Goal: Information Seeking & Learning: Learn about a topic

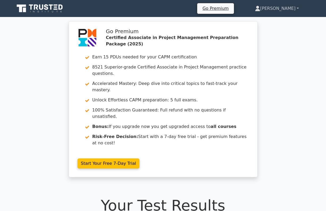
click at [296, 9] on link "[PERSON_NAME]" at bounding box center [276, 8] width 69 height 11
click at [40, 7] on icon at bounding box center [41, 7] width 4 height 5
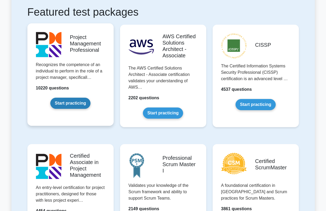
scroll to position [202, 0]
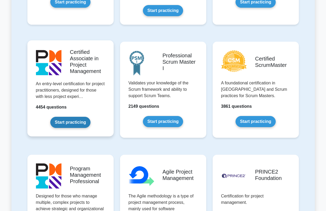
click at [61, 117] on link "Start practicing" at bounding box center [70, 122] width 40 height 11
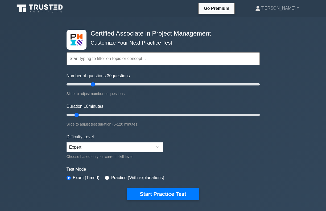
drag, startPoint x: 74, startPoint y: 84, endPoint x: 90, endPoint y: 85, distance: 16.5
type input "30"
click at [90, 85] on input "Number of questions: 30 questions" at bounding box center [162, 84] width 193 height 6
drag, startPoint x: 78, startPoint y: 114, endPoint x: 90, endPoint y: 114, distance: 11.7
type input "20"
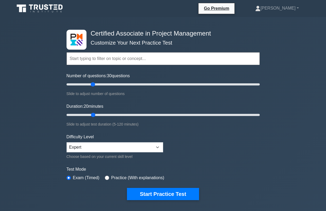
click at [90, 114] on input "Duration: 20 minutes" at bounding box center [162, 115] width 193 height 6
click at [30, 108] on div "Certified Associate in Project Management Customize Your Next Practice Test Top…" at bounding box center [163, 184] width 326 height 334
click at [157, 191] on button "Start Practice Test" at bounding box center [163, 194] width 72 height 12
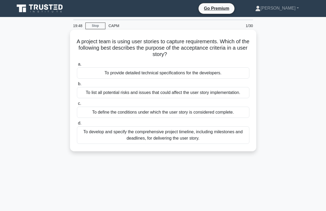
click at [98, 112] on div "To define the conditions under which the user story is considered complete." at bounding box center [163, 112] width 172 height 11
click at [77, 106] on input "c. To define the conditions under which the user story is considered complete." at bounding box center [77, 103] width 0 height 3
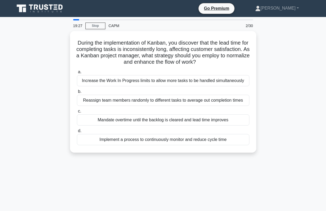
click at [40, 76] on div "During the implementation of Kanban, you discover that the lead time for comple…" at bounding box center [162, 95] width 303 height 128
click at [50, 78] on div "During the implementation of Kanban, you discover that the lead time for comple…" at bounding box center [162, 95] width 303 height 128
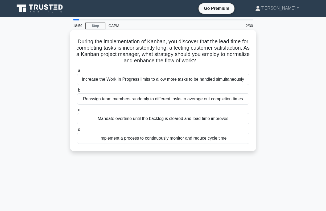
click at [155, 81] on div "Increase the Work In Progress limits to allow more tasks to be handled simultan…" at bounding box center [163, 79] width 172 height 11
click at [77, 73] on input "a. Increase the Work In Progress limits to allow more tasks to be handled simul…" at bounding box center [77, 70] width 0 height 3
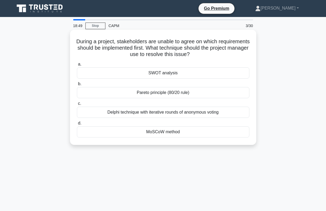
click at [142, 133] on div "MoSCoW method" at bounding box center [163, 132] width 172 height 11
click at [77, 125] on input "d. MoSCoW method" at bounding box center [77, 123] width 0 height 3
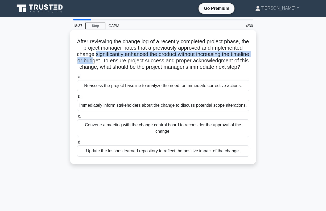
drag, startPoint x: 97, startPoint y: 54, endPoint x: 92, endPoint y: 60, distance: 7.2
click at [92, 60] on h5 "After reviewing the change log of a recently completed project phase, the proje…" at bounding box center [162, 54] width 173 height 32
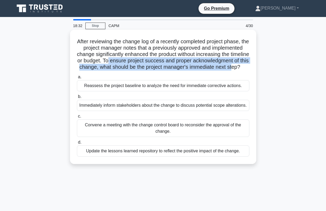
drag, startPoint x: 108, startPoint y: 60, endPoint x: 231, endPoint y: 68, distance: 122.8
click at [231, 68] on h5 "After reviewing the change log of a recently completed project phase, the proje…" at bounding box center [162, 54] width 173 height 32
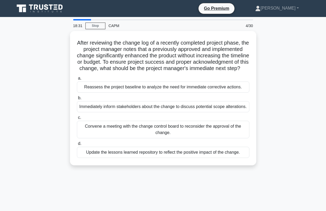
click at [56, 74] on div "After reviewing the change log of a recently completed project phase, the proje…" at bounding box center [162, 101] width 303 height 141
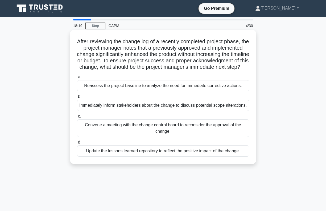
click at [112, 86] on div "Reassess the project baseline to analyze the need for immediate corrective acti…" at bounding box center [163, 85] width 172 height 11
click at [77, 79] on input "a. Reassess the project baseline to analyze the need for immediate corrective a…" at bounding box center [77, 77] width 0 height 3
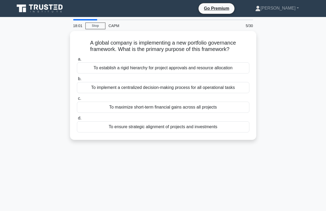
click at [41, 128] on div "A global company is implementing a new portfolio governance framework. What is …" at bounding box center [162, 88] width 303 height 115
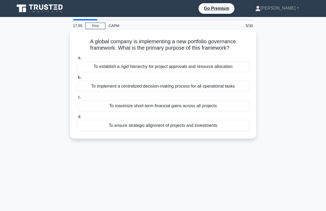
click at [116, 128] on div "To ensure strategic alignment of projects and investments" at bounding box center [163, 125] width 172 height 11
click at [77, 119] on input "d. To ensure strategic alignment of projects and investments" at bounding box center [77, 116] width 0 height 3
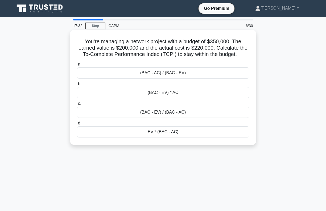
click at [154, 113] on div "(BAC - EV) / (BAC - AC)" at bounding box center [163, 112] width 172 height 11
click at [77, 106] on input "c. (BAC - EV) / (BAC - AC)" at bounding box center [77, 103] width 0 height 3
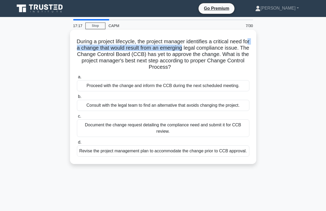
drag, startPoint x: 83, startPoint y: 48, endPoint x: 191, endPoint y: 48, distance: 107.7
click at [191, 48] on h5 "During a project lifecycle, the project manager identifies a critical need for …" at bounding box center [162, 54] width 173 height 32
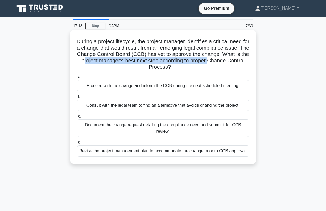
drag, startPoint x: 90, startPoint y: 60, endPoint x: 174, endPoint y: 63, distance: 84.6
click at [210, 62] on h5 "During a project lifecycle, the project manager identifies a critical need for …" at bounding box center [162, 54] width 173 height 32
drag, startPoint x: 174, startPoint y: 63, endPoint x: 171, endPoint y: 65, distance: 3.5
click at [171, 65] on h5 "During a project lifecycle, the project manager identifies a critical need for …" at bounding box center [162, 54] width 173 height 32
click at [158, 65] on h5 "During a project lifecycle, the project manager identifies a critical need for …" at bounding box center [162, 54] width 173 height 32
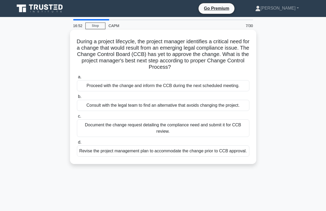
click at [102, 129] on div "Document the change request detailing the compliance need and submit it for CCB…" at bounding box center [163, 129] width 172 height 18
click at [77, 118] on input "c. Document the change request detailing the compliance need and submit it for …" at bounding box center [77, 116] width 0 height 3
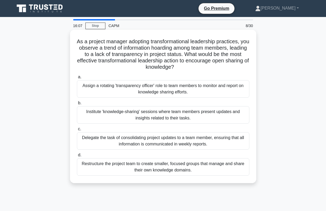
click at [107, 114] on div "Institute 'knowledge-sharing' sessions where team members present updates and i…" at bounding box center [163, 115] width 172 height 18
click at [77, 105] on input "b. Institute 'knowledge-sharing' sessions where team members present updates an…" at bounding box center [77, 103] width 0 height 3
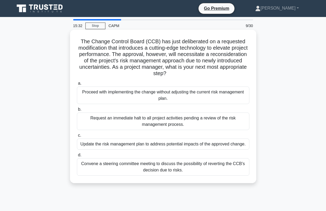
click at [135, 145] on div "Update the risk management plan to address potential impacts of the approved ch…" at bounding box center [163, 144] width 172 height 11
click at [77, 137] on input "c. Update the risk management plan to address potential impacts of the approved…" at bounding box center [77, 135] width 0 height 3
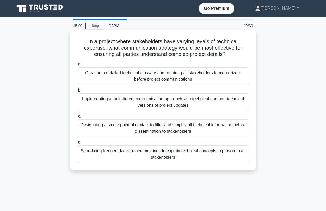
click at [107, 128] on div "Designating a single point of contact to filter and simplify all technical info…" at bounding box center [163, 129] width 172 height 18
click at [77, 118] on input "c. Designating a single point of contact to filter and simplify all technical i…" at bounding box center [77, 116] width 0 height 3
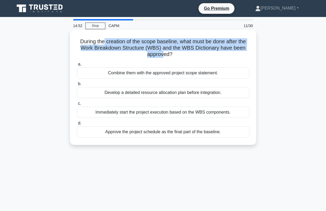
drag, startPoint x: 164, startPoint y: 56, endPoint x: 103, endPoint y: 44, distance: 62.3
click at [103, 44] on h5 "During the creation of the scope baseline, what must be done after the Work Bre…" at bounding box center [162, 48] width 173 height 20
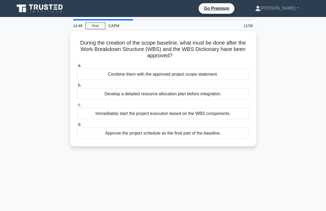
click at [35, 83] on div "During the creation of the scope baseline, what must be done after the Work Bre…" at bounding box center [162, 92] width 303 height 122
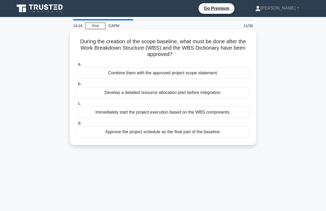
click at [105, 74] on div "Combine them with the approved project scope statement." at bounding box center [163, 73] width 172 height 11
click at [77, 66] on input "a. Combine them with the approved project scope statement." at bounding box center [77, 64] width 0 height 3
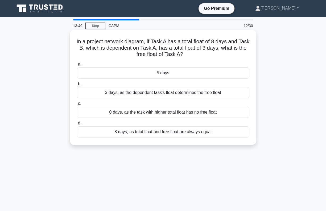
click at [171, 71] on div "5 days" at bounding box center [163, 73] width 172 height 11
click at [77, 66] on input "a. 5 days" at bounding box center [77, 64] width 0 height 3
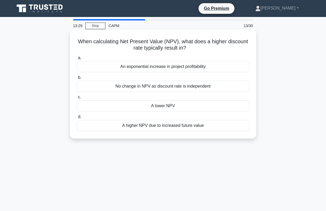
click at [186, 108] on div "A lower NPV" at bounding box center [163, 105] width 172 height 11
click at [77, 99] on input "c. A lower NPV" at bounding box center [77, 97] width 0 height 3
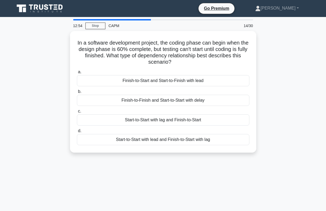
click at [127, 159] on div "In a software development project, the coding phase can begin when the design p…" at bounding box center [162, 95] width 303 height 128
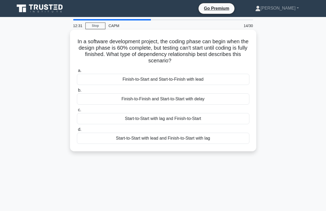
click at [156, 120] on div "Start-to-Start with lag and Finish-to-Start" at bounding box center [163, 118] width 172 height 11
click at [77, 112] on input "c. Start-to-Start with lag and Finish-to-Start" at bounding box center [77, 109] width 0 height 3
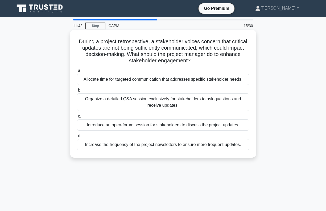
click at [105, 82] on div "Allocate time for targeted communication that addresses specific stakeholder ne…" at bounding box center [163, 79] width 172 height 11
click at [77, 73] on input "a. Allocate time for targeted communication that addresses specific stakeholder…" at bounding box center [77, 70] width 0 height 3
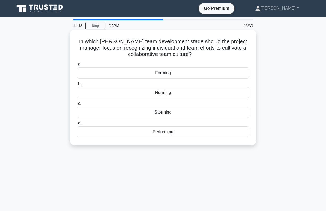
click at [160, 92] on div "Norming" at bounding box center [163, 92] width 172 height 11
click at [77, 86] on input "b. Norming" at bounding box center [77, 83] width 0 height 3
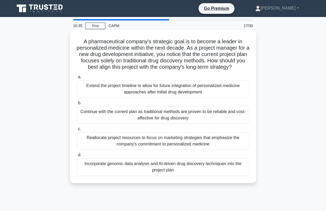
click at [107, 168] on div "Incorporate genomic data analysis and AI-driven drug discovery techniques into …" at bounding box center [163, 167] width 172 height 18
click at [77, 157] on input "d. Incorporate genomic data analysis and AI-driven drug discovery techniques in…" at bounding box center [77, 155] width 0 height 3
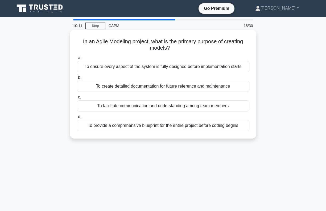
click at [91, 110] on div "To facilitate communication and understanding among team members" at bounding box center [163, 105] width 172 height 11
click at [77, 99] on input "c. To facilitate communication and understanding among team members" at bounding box center [77, 97] width 0 height 3
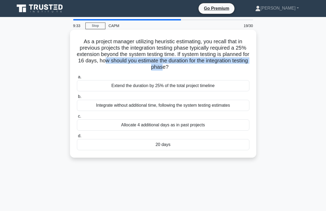
drag, startPoint x: 119, startPoint y: 60, endPoint x: 170, endPoint y: 65, distance: 52.0
click at [170, 65] on h5 "As a project manager utilizing heuristic estimating, you recall that in previou…" at bounding box center [162, 54] width 173 height 32
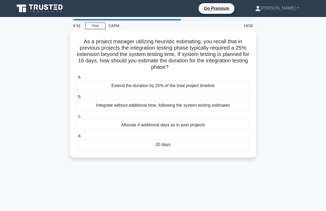
click at [190, 68] on h5 "As a project manager utilizing heuristic estimating, you recall that in previou…" at bounding box center [162, 54] width 173 height 32
click at [161, 145] on div "20 days" at bounding box center [163, 144] width 172 height 11
click at [77, 138] on input "d. 20 days" at bounding box center [77, 136] width 0 height 3
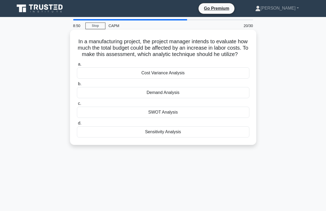
click at [185, 75] on div "Cost Variance Analysis" at bounding box center [163, 73] width 172 height 11
click at [77, 66] on input "a. Cost Variance Analysis" at bounding box center [77, 64] width 0 height 3
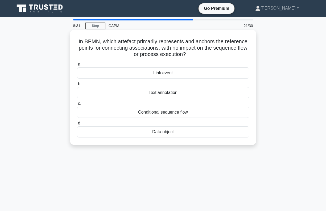
click at [92, 43] on h5 "In BPMN, which artefact primarily represents and anchors the reference points f…" at bounding box center [162, 48] width 173 height 20
click at [171, 72] on div "Link event" at bounding box center [163, 73] width 172 height 11
click at [77, 66] on input "a. Link event" at bounding box center [77, 64] width 0 height 3
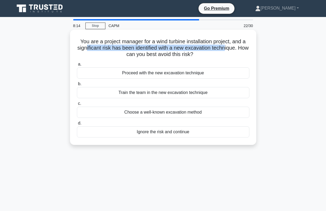
drag, startPoint x: 224, startPoint y: 48, endPoint x: 86, endPoint y: 48, distance: 138.0
click at [86, 48] on h5 "You are a project manager for a wind turbine installation project, and a signif…" at bounding box center [162, 48] width 173 height 20
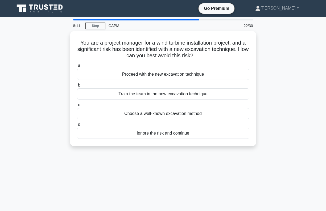
click at [58, 50] on div "You are a project manager for a wind turbine installation project, and a signif…" at bounding box center [162, 92] width 303 height 122
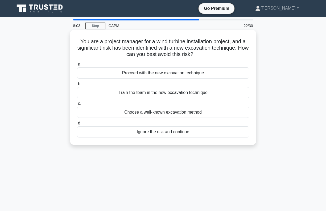
click at [120, 114] on div "Choose a well-known excavation method" at bounding box center [163, 112] width 172 height 11
click at [77, 106] on input "c. Choose a well-known excavation method" at bounding box center [77, 103] width 0 height 3
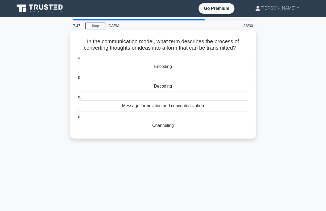
click at [181, 66] on div "Encoding" at bounding box center [163, 66] width 172 height 11
click at [77, 60] on input "a. Encoding" at bounding box center [77, 57] width 0 height 3
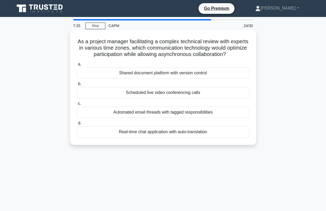
click at [112, 73] on div "Shared document platform with version control" at bounding box center [163, 73] width 172 height 11
click at [77, 66] on input "a. Shared document platform with version control" at bounding box center [77, 64] width 0 height 3
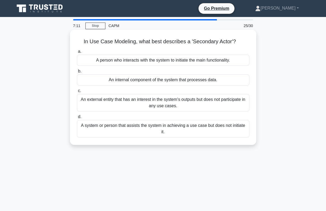
click at [145, 131] on div "A system or person that assists the system in achieving a use case but does not…" at bounding box center [163, 129] width 172 height 18
click at [77, 119] on input "d. A system or person that assists the system in achieving a use case but does …" at bounding box center [77, 116] width 0 height 3
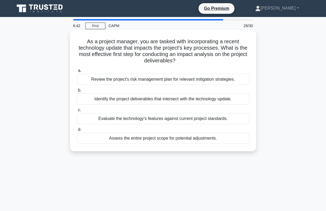
click at [109, 121] on div "Evaluate the technology's features against current project standards." at bounding box center [163, 118] width 172 height 11
click at [77, 112] on input "c. Evaluate the technology's features against current project standards." at bounding box center [77, 109] width 0 height 3
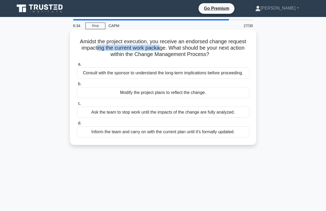
drag, startPoint x: 158, startPoint y: 49, endPoint x: 97, endPoint y: 47, distance: 61.2
click at [97, 47] on h5 "Amidst the project execution, you receive an endorsed change request impacting …" at bounding box center [162, 48] width 173 height 20
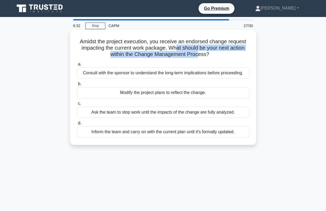
drag, startPoint x: 175, startPoint y: 48, endPoint x: 198, endPoint y: 54, distance: 23.6
click at [198, 54] on h5 "Amidst the project execution, you receive an endorsed change request impacting …" at bounding box center [162, 48] width 173 height 20
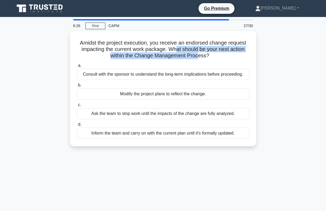
click at [52, 56] on div "Amidst the project execution, you receive an endorsed change request impacting …" at bounding box center [162, 92] width 303 height 122
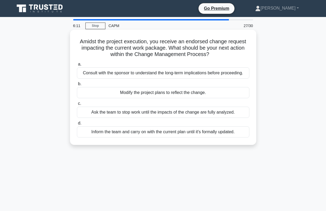
click at [145, 134] on div "Inform the team and carry on with the current plan until it's formally updated." at bounding box center [163, 132] width 172 height 11
click at [77, 125] on input "d. Inform the team and carry on with the current plan until it's formally updat…" at bounding box center [77, 123] width 0 height 3
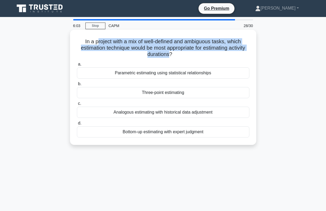
drag, startPoint x: 99, startPoint y: 43, endPoint x: 168, endPoint y: 55, distance: 70.8
click at [168, 55] on h5 "In a project with a mix of well-defined and ambiguous tasks, which estimation t…" at bounding box center [162, 48] width 173 height 20
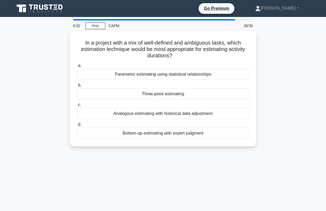
click at [47, 60] on div "In a project with a mix of well-defined and ambiguous tasks, which estimation t…" at bounding box center [162, 92] width 303 height 122
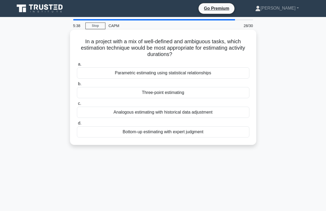
click at [158, 94] on div "Three-point estimating" at bounding box center [163, 92] width 172 height 11
click at [77, 86] on input "b. Three-point estimating" at bounding box center [77, 83] width 0 height 3
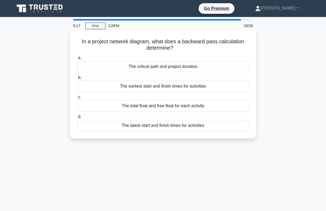
click at [141, 128] on div "The latest start and finish times for activities" at bounding box center [163, 125] width 172 height 11
click at [77, 119] on input "d. The latest start and finish times for activities" at bounding box center [77, 116] width 0 height 3
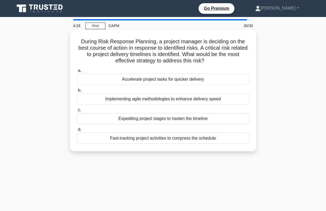
click at [149, 140] on div "Fast-tracking project activities to compress the schedule" at bounding box center [163, 138] width 172 height 11
click at [77, 132] on input "d. Fast-tracking project activities to compress the schedule" at bounding box center [77, 129] width 0 height 3
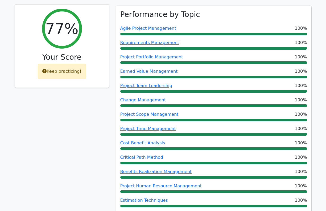
scroll to position [179, 0]
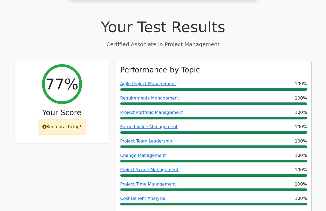
click at [48, 119] on div "Keep practicing!" at bounding box center [62, 126] width 48 height 15
click at [61, 119] on div "Keep practicing!" at bounding box center [62, 126] width 48 height 15
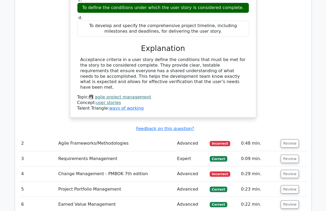
scroll to position [811, 0]
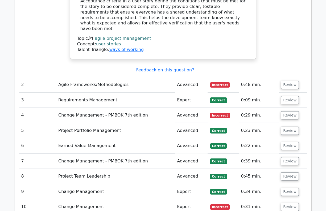
click at [83, 77] on td "Agile Frameworks/Methodologies" at bounding box center [115, 84] width 119 height 15
click at [283, 81] on button "Review" at bounding box center [289, 85] width 18 height 8
